Goal: Transaction & Acquisition: Purchase product/service

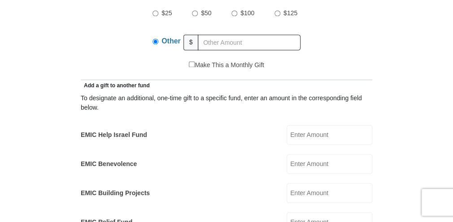
scroll to position [506, 0]
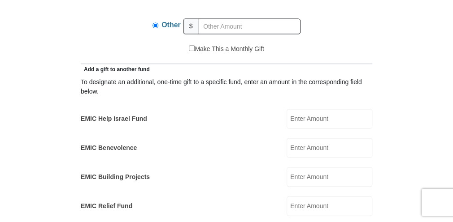
click at [308, 109] on input "EMIC Help Israel Fund" at bounding box center [330, 119] width 86 height 20
type input "5"
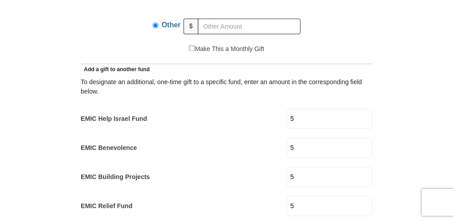
type input "10"
type input "[PERSON_NAME]"
type input "[PERSON_NAME][EMAIL_ADDRESS][PERSON_NAME][DOMAIN_NAME]"
select select "CA"
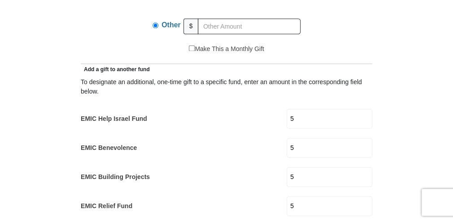
type input "[STREET_ADDRESS]"
type input "Portugal Cove-[GEOGRAPHIC_DATA]"
type input "A1M 2A4"
type input "7098952183"
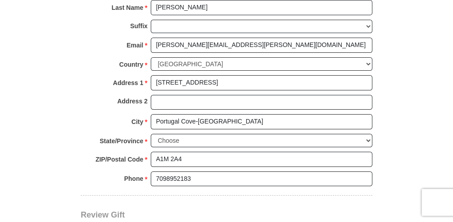
scroll to position [1008, 0]
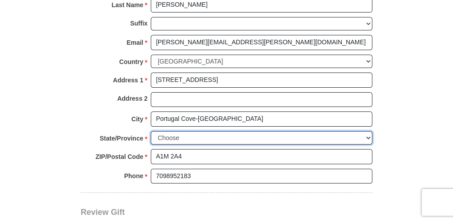
click at [199, 131] on select "Choose [GEOGRAPHIC_DATA] [GEOGRAPHIC_DATA] [GEOGRAPHIC_DATA] [GEOGRAPHIC_DATA] …" at bounding box center [262, 138] width 222 height 14
select select "NL"
click at [151, 131] on select "Choose [GEOGRAPHIC_DATA] [GEOGRAPHIC_DATA] [GEOGRAPHIC_DATA] [GEOGRAPHIC_DATA] …" at bounding box center [262, 138] width 222 height 14
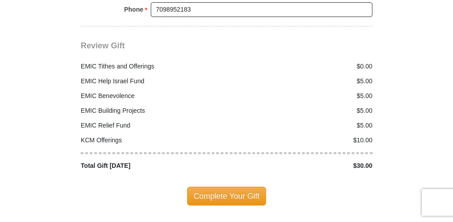
scroll to position [1187, 0]
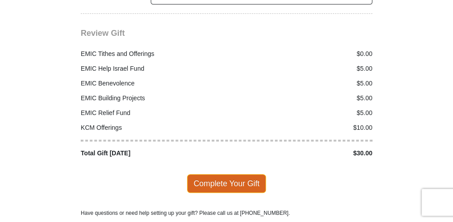
click at [219, 174] on span "Complete Your Gift" at bounding box center [226, 183] width 79 height 19
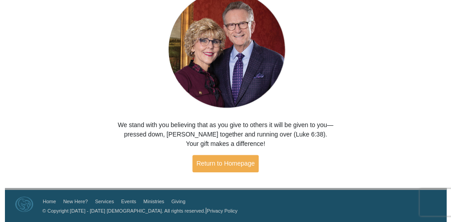
scroll to position [124, 0]
